Goal: Transaction & Acquisition: Purchase product/service

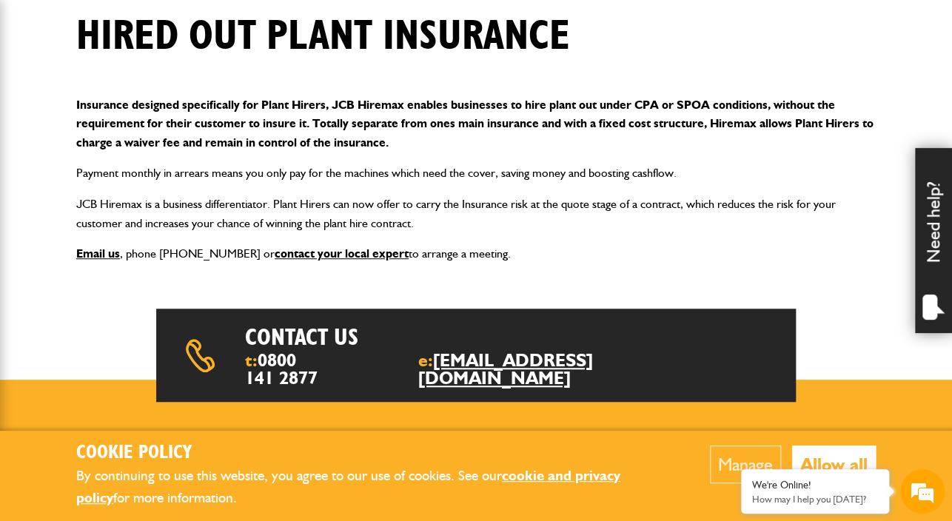
click at [502, 379] on link "[EMAIL_ADDRESS][DOMAIN_NAME]" at bounding box center [505, 368] width 175 height 39
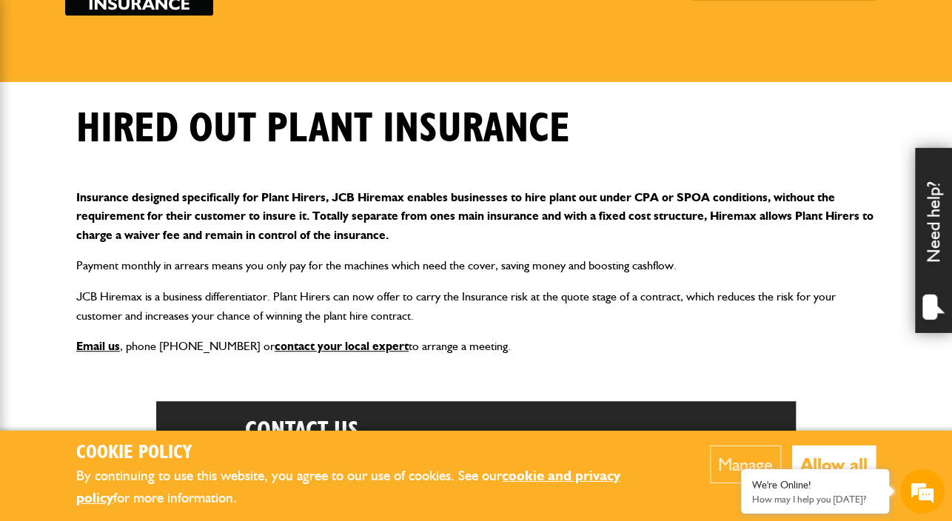
scroll to position [181, 0]
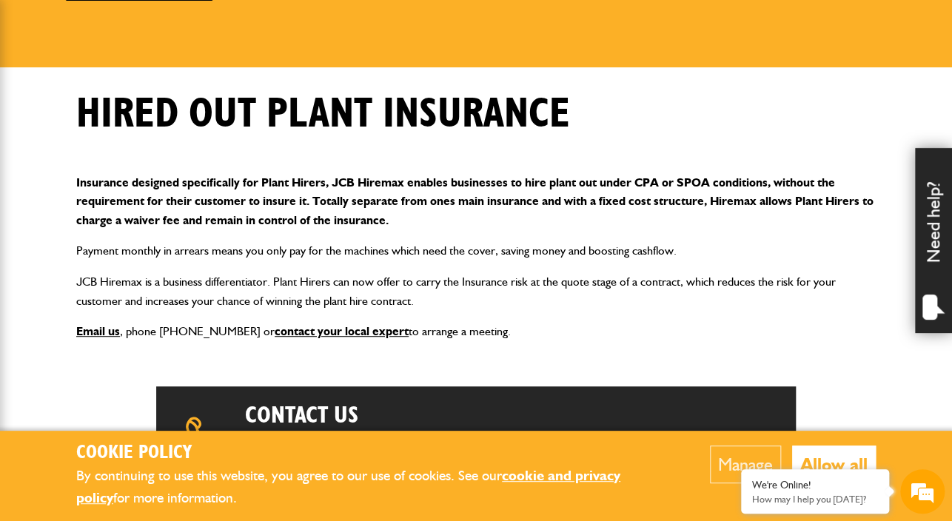
drag, startPoint x: 830, startPoint y: 459, endPoint x: 821, endPoint y: 440, distance: 21.9
click at [830, 458] on button "Allow all" at bounding box center [834, 464] width 84 height 38
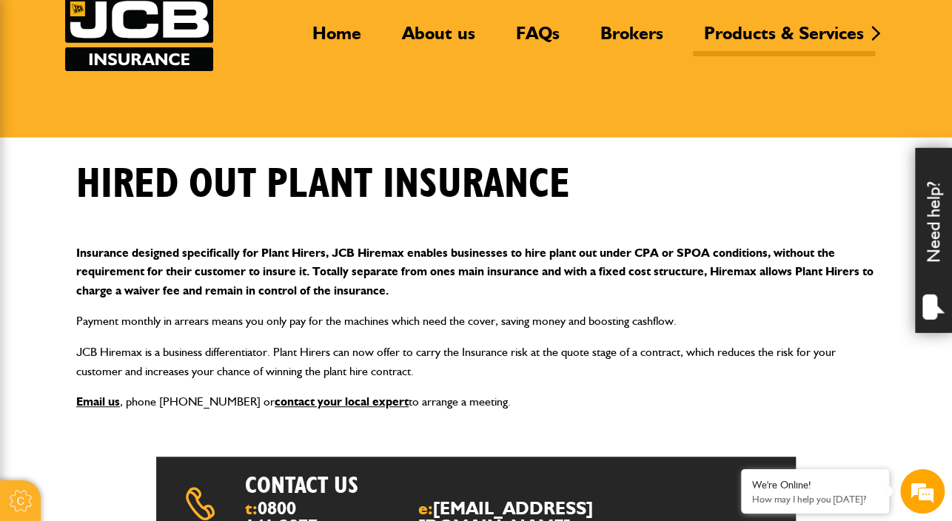
scroll to position [0, 0]
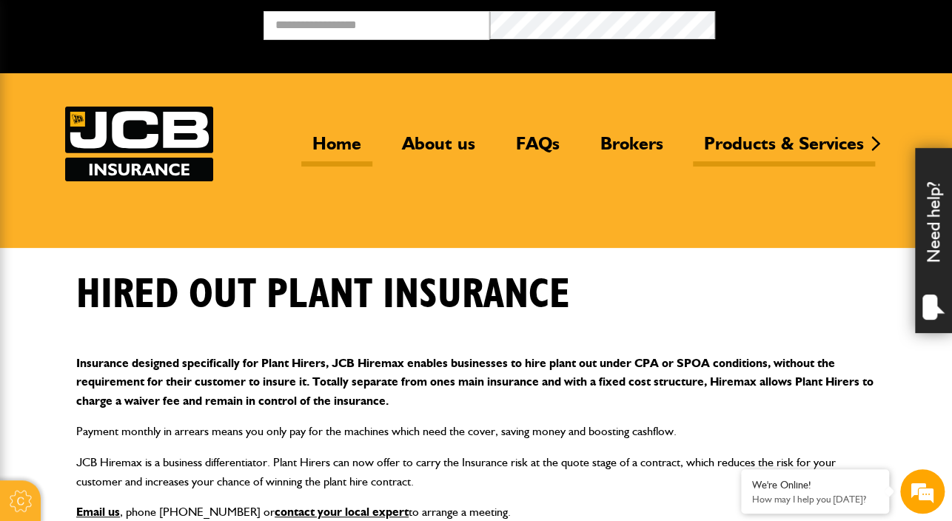
click at [334, 149] on link "Home" at bounding box center [336, 149] width 71 height 34
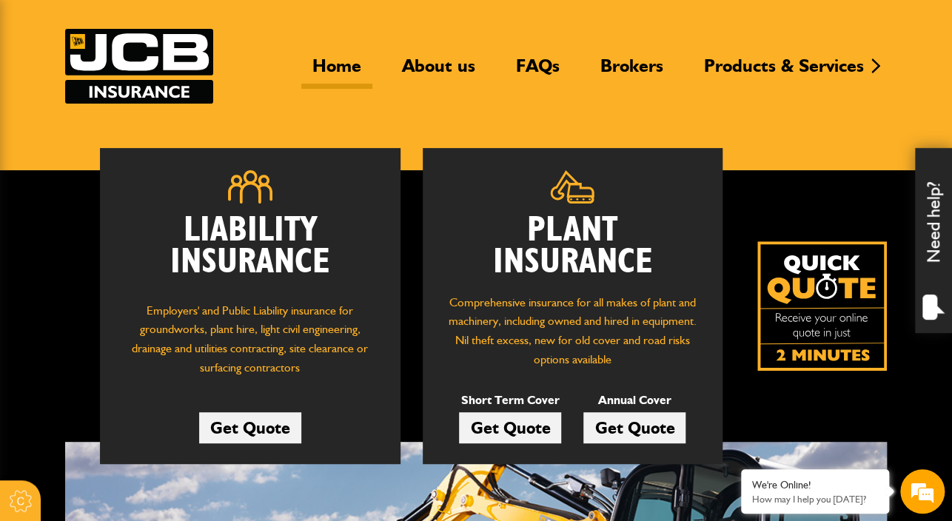
scroll to position [156, 0]
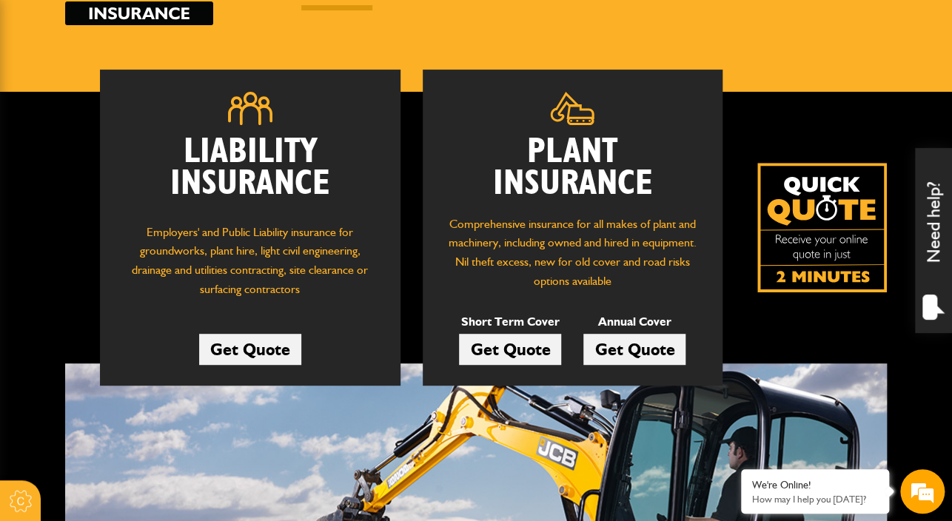
click at [508, 348] on link "Get Quote" at bounding box center [510, 349] width 102 height 31
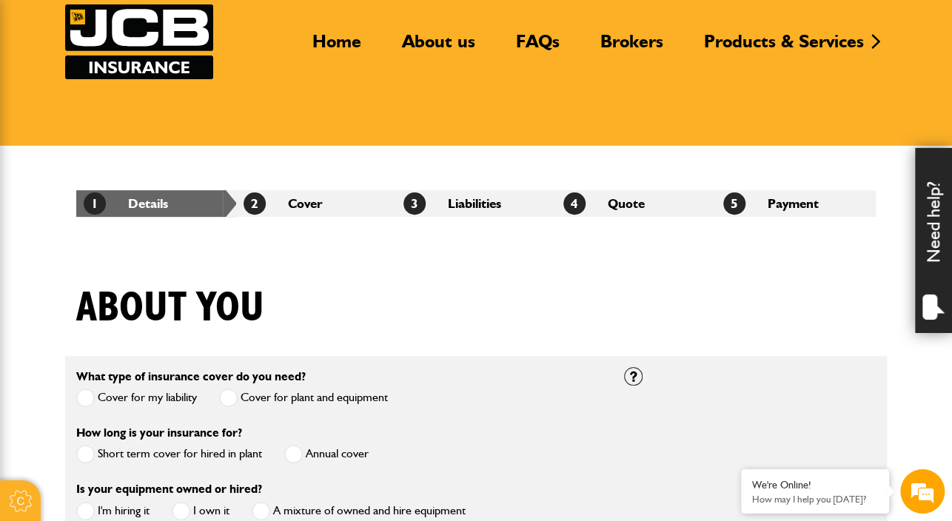
scroll to position [234, 0]
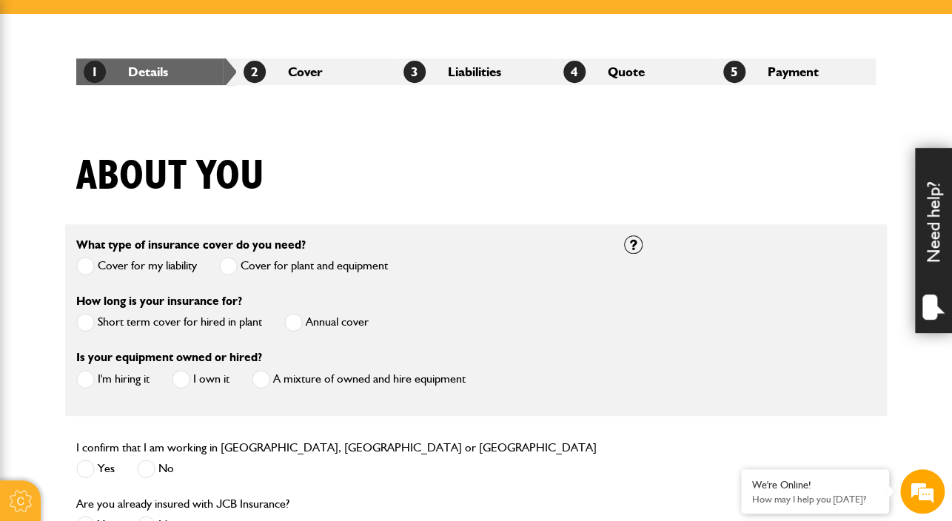
click at [90, 321] on span at bounding box center [85, 322] width 18 height 18
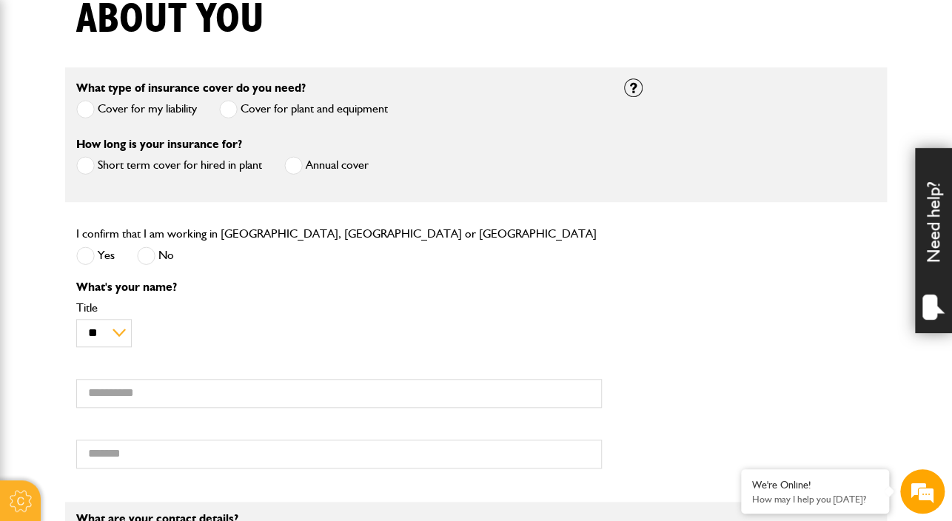
scroll to position [0, 0]
click at [87, 257] on span at bounding box center [85, 255] width 18 height 18
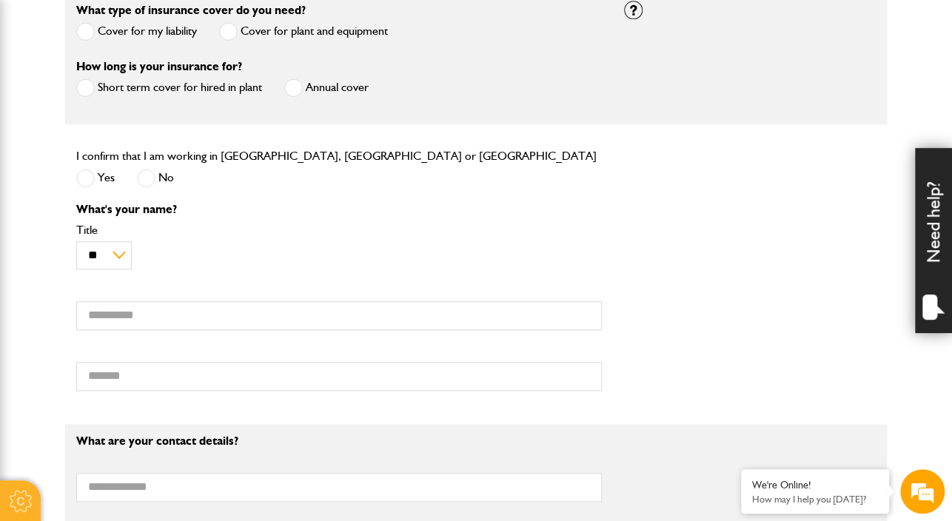
scroll to position [156, 0]
